Goal: Task Accomplishment & Management: Use online tool/utility

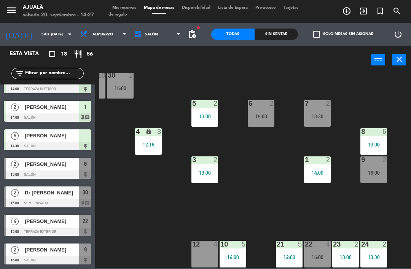
scroll to position [14, 49]
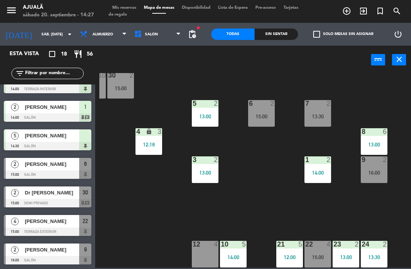
click at [210, 259] on div "12 4" at bounding box center [205, 254] width 27 height 27
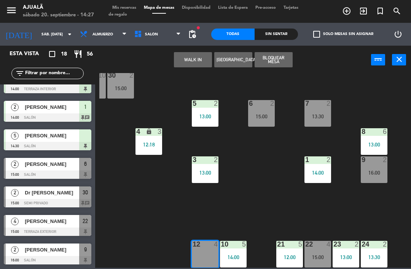
click at [190, 58] on button "WALK IN" at bounding box center [193, 59] width 38 height 15
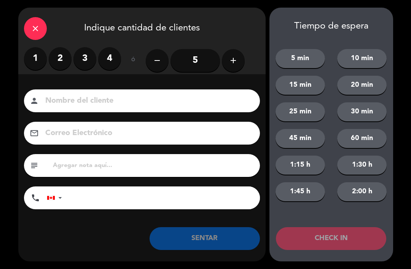
click at [38, 26] on icon "close" at bounding box center [35, 28] width 9 height 9
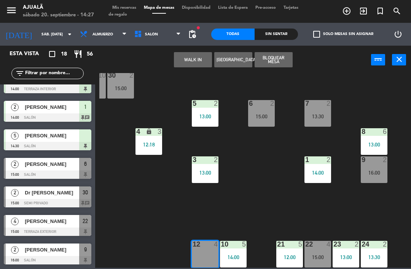
click at [188, 64] on button "WALK IN" at bounding box center [193, 59] width 38 height 15
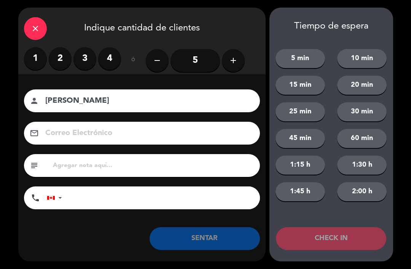
type input "[PERSON_NAME]"
click at [60, 57] on label "2" at bounding box center [60, 58] width 23 height 23
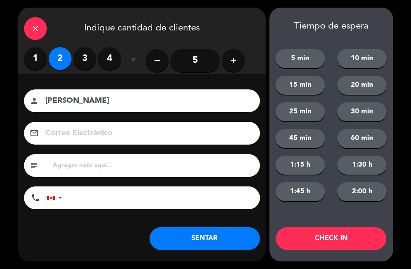
click at [222, 243] on button "SENTAR" at bounding box center [205, 238] width 110 height 23
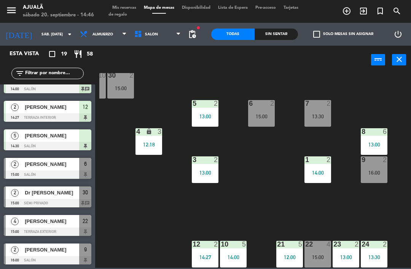
scroll to position [359, 0]
click at [58, 198] on div "Dr [PERSON_NAME]" at bounding box center [51, 193] width 55 height 13
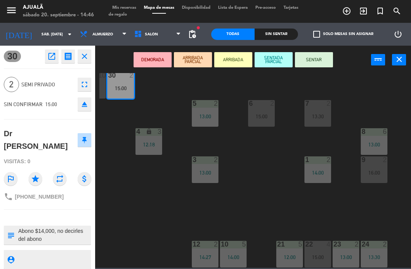
click at [317, 60] on button "SENTAR" at bounding box center [314, 59] width 38 height 15
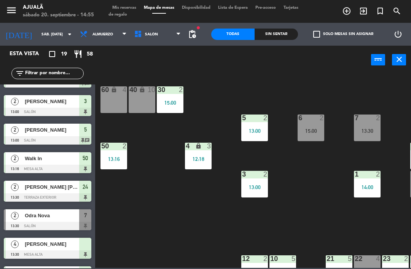
scroll to position [0, 0]
click at [109, 107] on div "60 lock 4" at bounding box center [113, 99] width 27 height 27
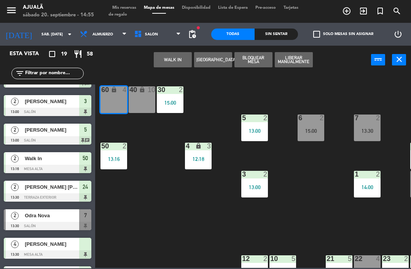
click at [176, 57] on button "WALK IN" at bounding box center [173, 59] width 38 height 15
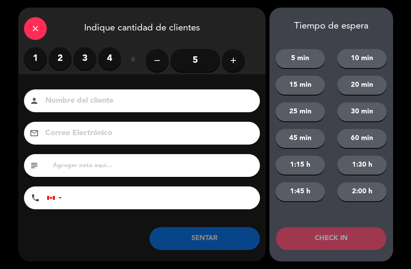
click at [62, 51] on label "2" at bounding box center [60, 58] width 23 height 23
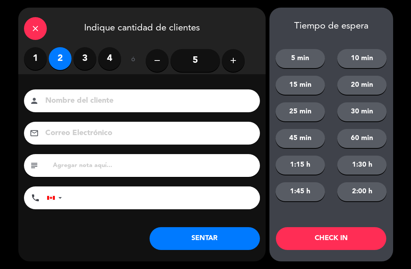
click at [191, 242] on button "SENTAR" at bounding box center [205, 238] width 110 height 23
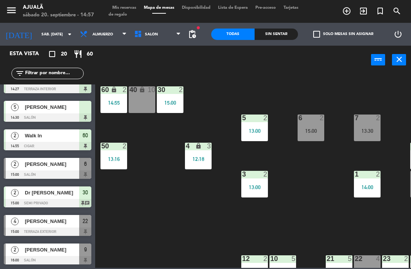
click at [42, 228] on div at bounding box center [48, 232] width 88 height 8
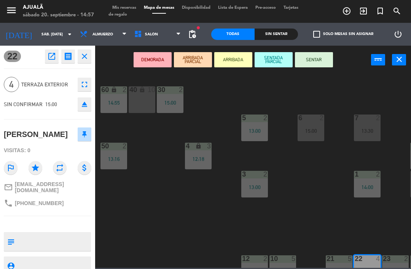
click at [314, 63] on button "SENTAR" at bounding box center [314, 59] width 38 height 15
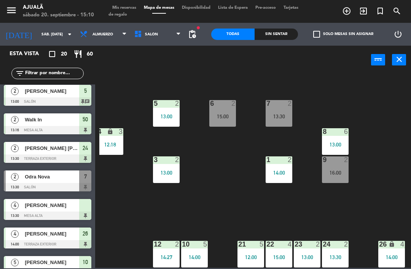
scroll to position [14, 88]
click at [337, 173] on div "16:00" at bounding box center [335, 172] width 27 height 5
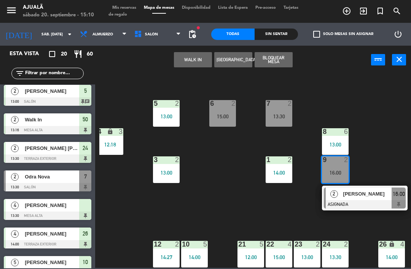
click at [386, 128] on div "30 2 15:00 40 lock 10 60 lock 2 14:55 5 2 13:00 6 2 15:00 7 2 13:30 4 lock 3 12…" at bounding box center [255, 170] width 312 height 195
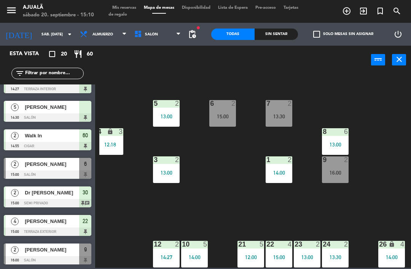
scroll to position [387, 0]
click at [47, 263] on div at bounding box center [48, 260] width 88 height 8
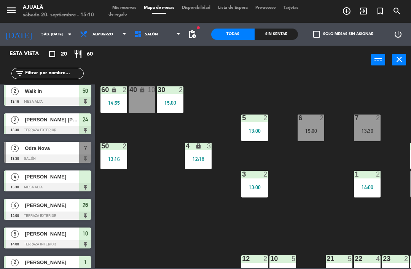
scroll to position [0, 0]
click at [140, 99] on div "40 lock 10" at bounding box center [142, 99] width 27 height 27
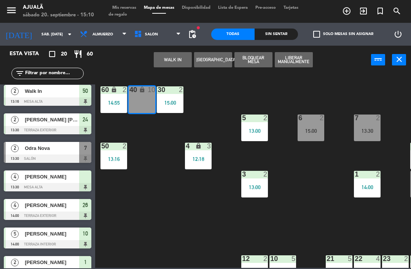
click at [182, 55] on button "WALK IN" at bounding box center [173, 59] width 38 height 15
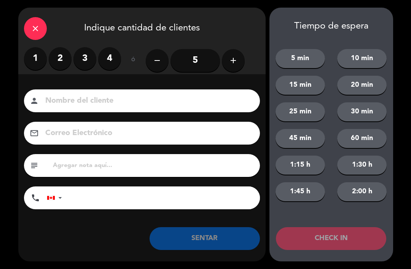
click at [33, 49] on label "1" at bounding box center [35, 58] width 23 height 23
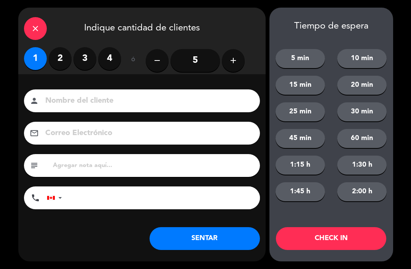
click at [213, 238] on button "SENTAR" at bounding box center [205, 238] width 110 height 23
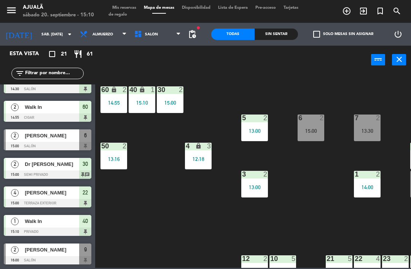
scroll to position [416, 0]
click at [99, 33] on span "Almuerzo" at bounding box center [102, 34] width 21 height 4
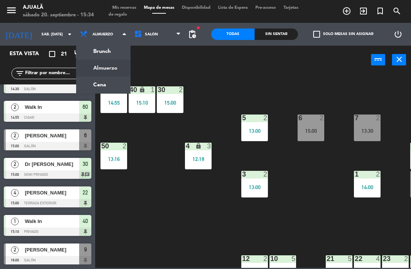
click at [101, 83] on ng-component "menu Ajualä sábado 20. septiembre - 15:34 Mis reservas Mapa de mesas Disponibil…" at bounding box center [205, 134] width 411 height 268
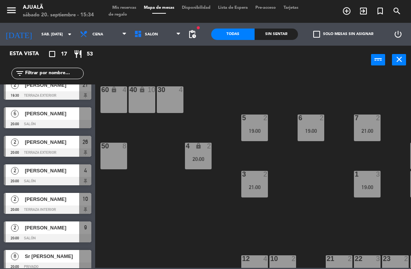
scroll to position [145, 0]
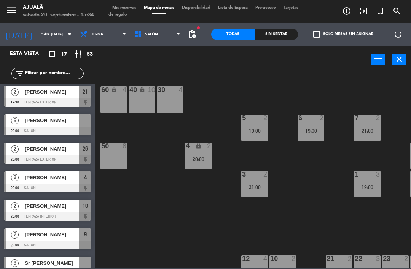
click at [92, 33] on span "Cena" at bounding box center [97, 34] width 11 height 4
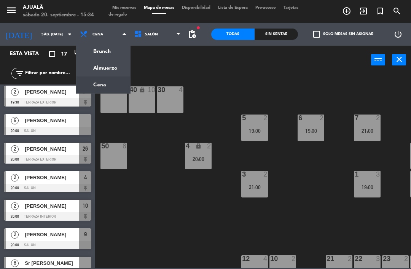
click at [108, 68] on ng-component "menu Ajualä sábado 20. septiembre - 15:34 Mis reservas Mapa de mesas Disponibil…" at bounding box center [205, 134] width 411 height 268
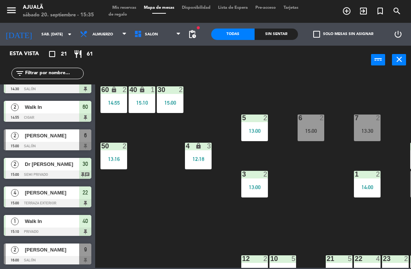
scroll to position [416, 0]
click at [46, 140] on div "[PERSON_NAME]" at bounding box center [51, 135] width 55 height 13
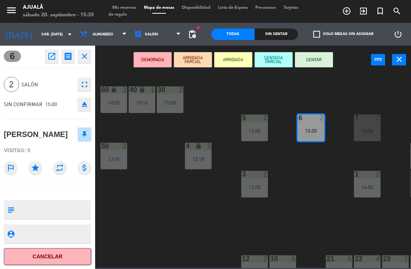
click at [318, 58] on button "SENTAR" at bounding box center [314, 59] width 38 height 15
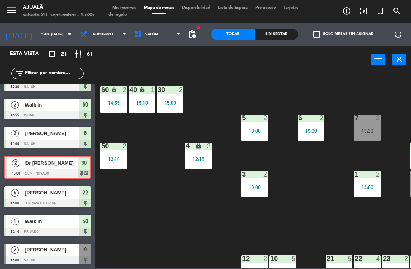
scroll to position [418, 0]
click at [126, 191] on div "30 2 15:00 40 lock 1 15:10 60 lock 2 14:55 5 2 13:00 6 2 15:00 7 2 13:30 4 lock…" at bounding box center [255, 170] width 312 height 195
click at [70, 167] on div "Dr [PERSON_NAME]" at bounding box center [51, 163] width 53 height 13
click at [115, 187] on div "30 2 15:00 40 lock 1 15:10 60 lock 2 14:55 5 2 13:00 6 2 15:00 7 2 13:30 4 lock…" at bounding box center [255, 170] width 312 height 195
click at [77, 139] on div "[PERSON_NAME]" at bounding box center [51, 133] width 55 height 13
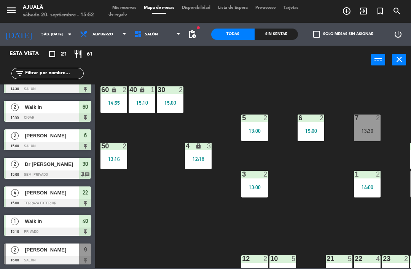
scroll to position [416, 0]
click at [60, 257] on div at bounding box center [48, 260] width 88 height 8
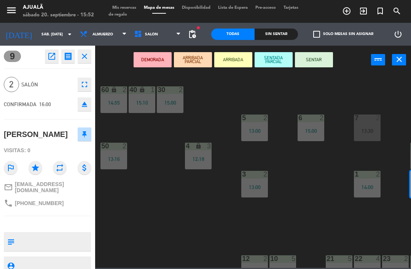
click at [308, 55] on button "SENTAR" at bounding box center [314, 59] width 38 height 15
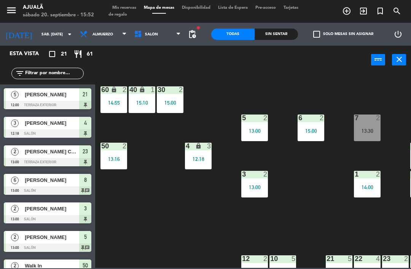
scroll to position [185, 0]
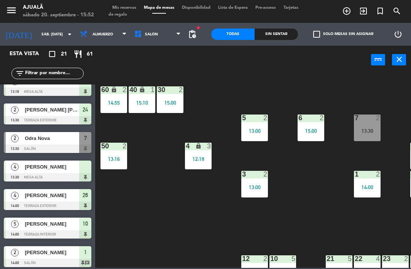
click at [71, 145] on div at bounding box center [48, 149] width 88 height 8
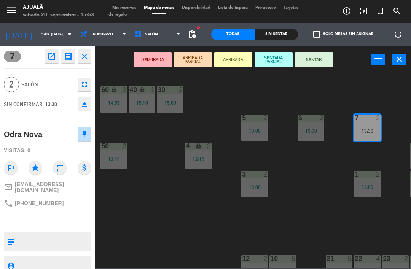
click at [38, 36] on input "sáb. [DATE]" at bounding box center [64, 35] width 52 height 12
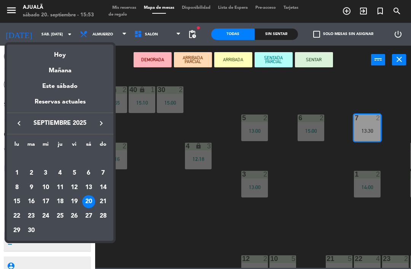
click at [73, 59] on div "Hoy" at bounding box center [60, 53] width 107 height 16
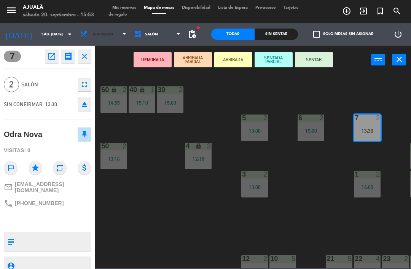
click at [94, 37] on span "Almuerzo" at bounding box center [102, 34] width 21 height 4
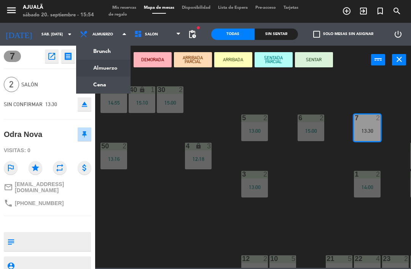
click at [105, 84] on ng-component "menu Ajualä sábado 20. septiembre - 15:54 Mis reservas Mapa de mesas Disponibil…" at bounding box center [205, 134] width 411 height 268
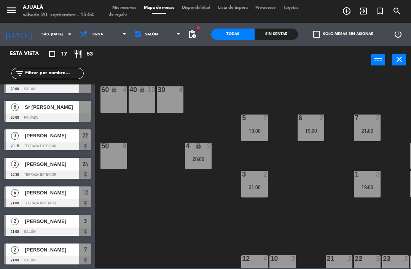
scroll to position [301, 0]
click at [52, 195] on span "[PERSON_NAME]" at bounding box center [52, 193] width 54 height 8
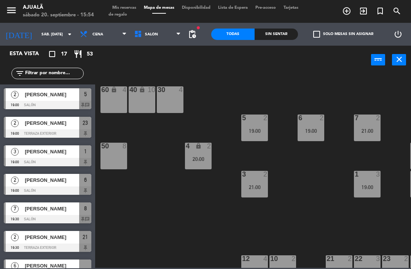
scroll to position [88, 0]
